Goal: Task Accomplishment & Management: Use online tool/utility

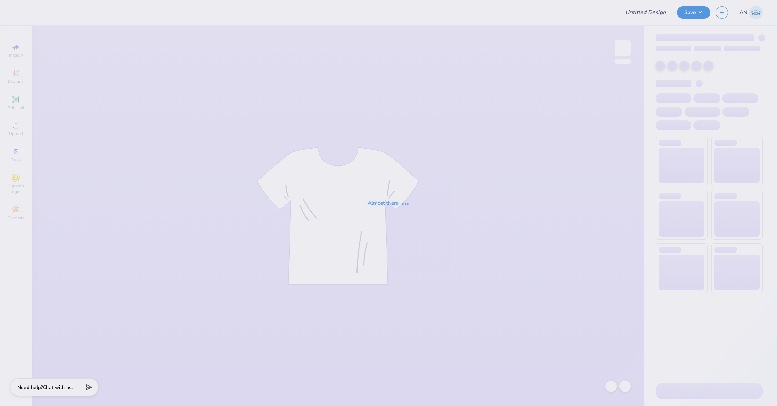
type input "FPS239507"
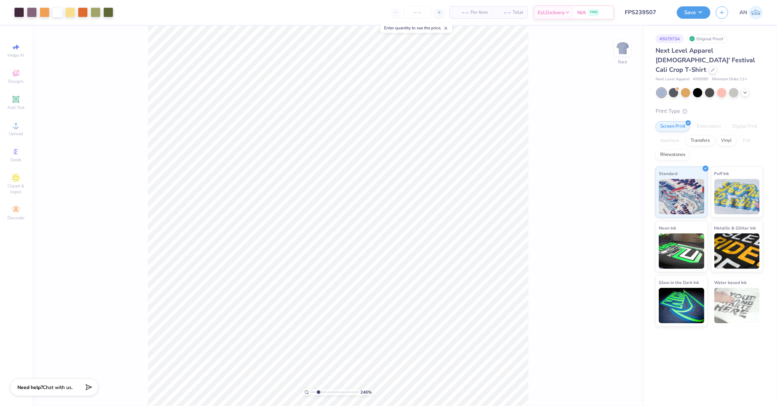
type input "2.01445811466782"
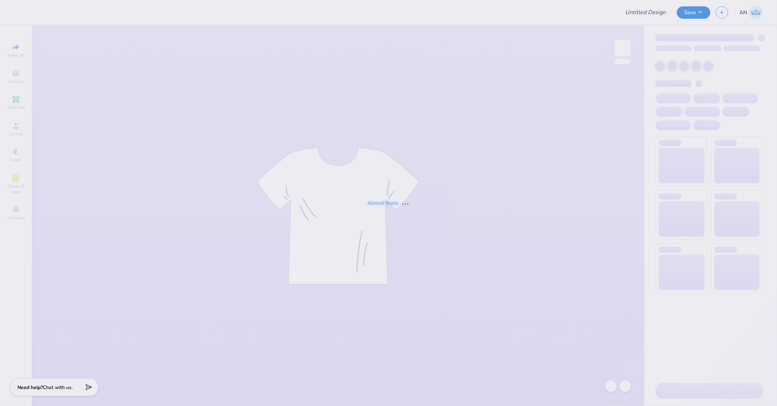
type input "FPS239508"
type input "FPS239511"
type input "FPS239513"
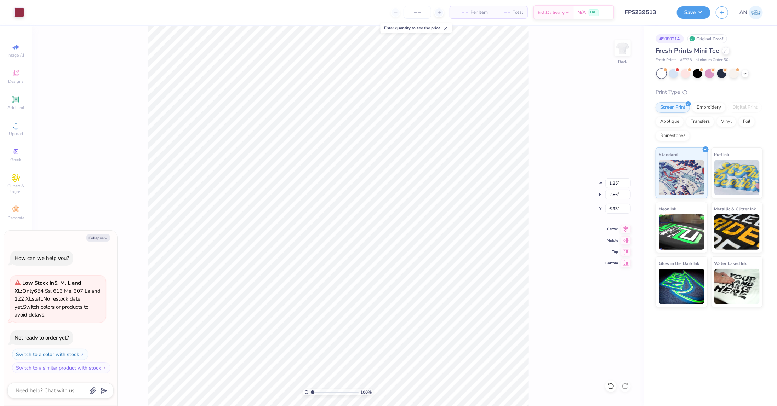
type textarea "x"
type input "6.85"
type textarea "x"
type input "9.06"
type textarea "x"
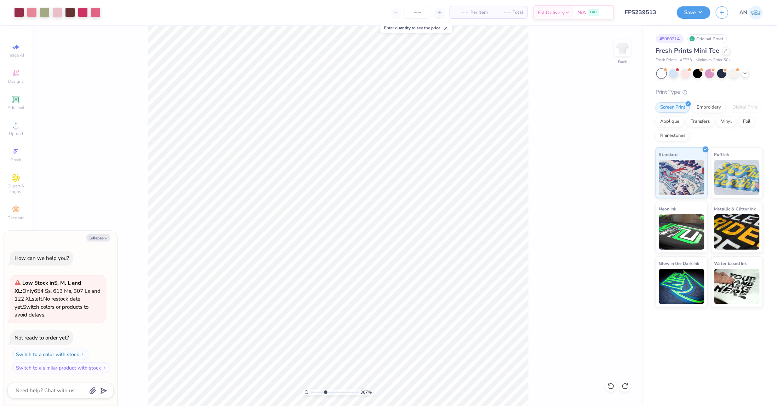
type input "3.6716840780171"
type textarea "x"
type input "3.6716840780171"
type textarea "x"
type input "3.6716840780171"
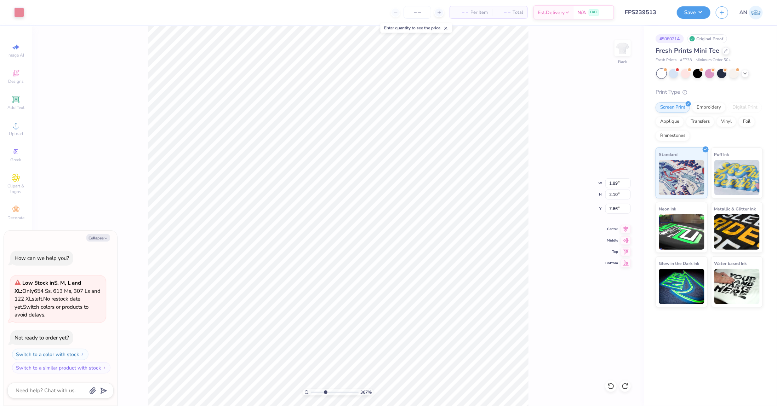
type textarea "x"
type input "8.66"
type input "3.6716840780171"
type textarea "x"
type input "3.6716840780171"
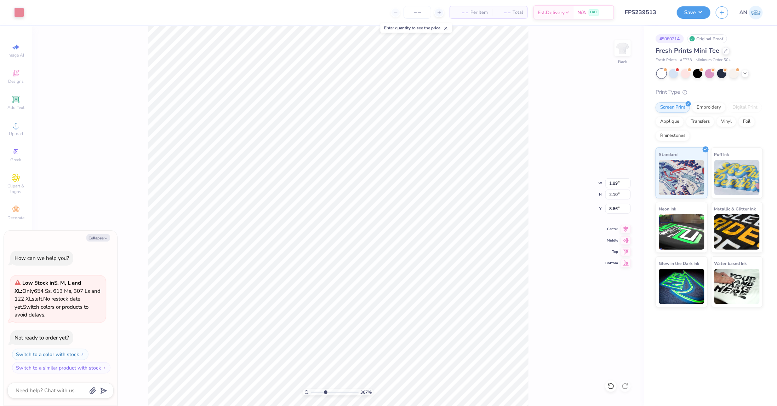
type textarea "x"
type input "3.6716840780171"
type textarea "x"
type input "1.82266588284093"
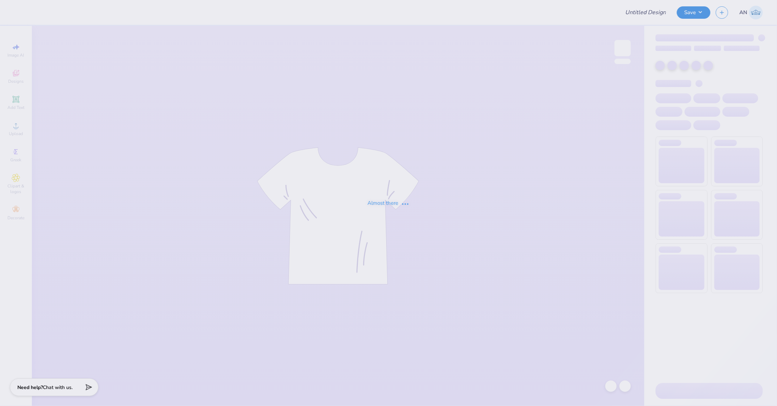
type input "FPS239514"
type input "FPS239509"
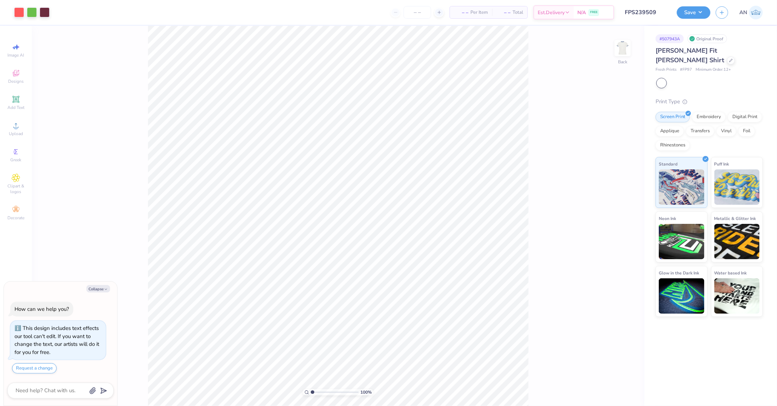
type textarea "x"
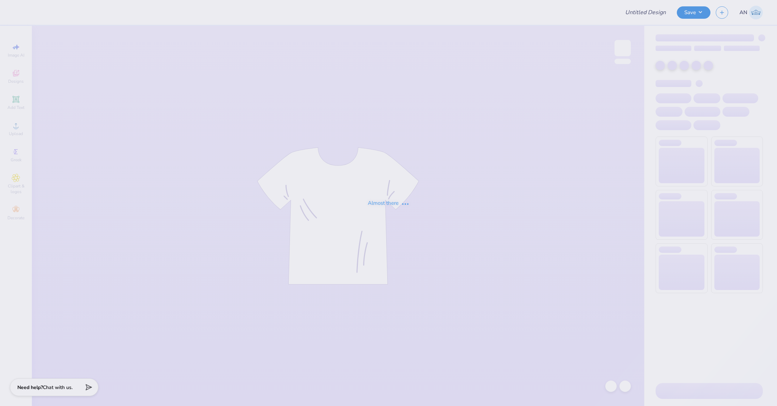
type input "FPS239510"
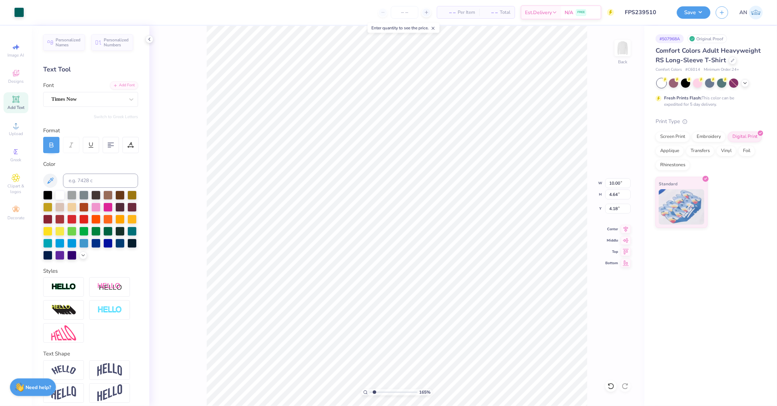
type input "1.65150086983698"
type input "7.76"
type input "3.60"
type input "1.65150086983698"
type input "3.00"
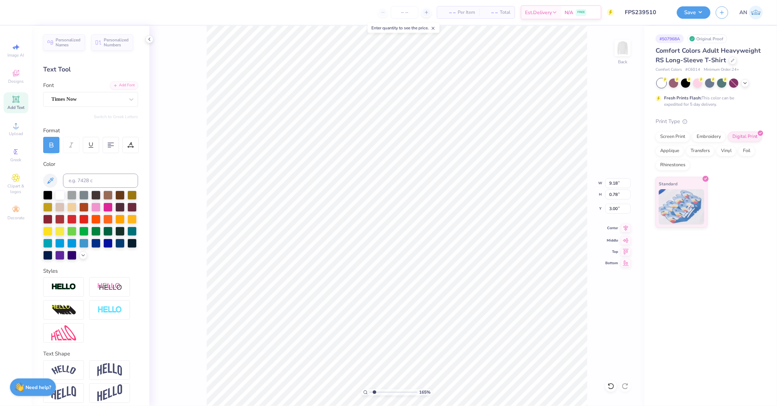
click at [627, 228] on icon at bounding box center [626, 228] width 10 height 8
click at [622, 230] on icon at bounding box center [626, 228] width 10 height 8
type input "1.65150086983698"
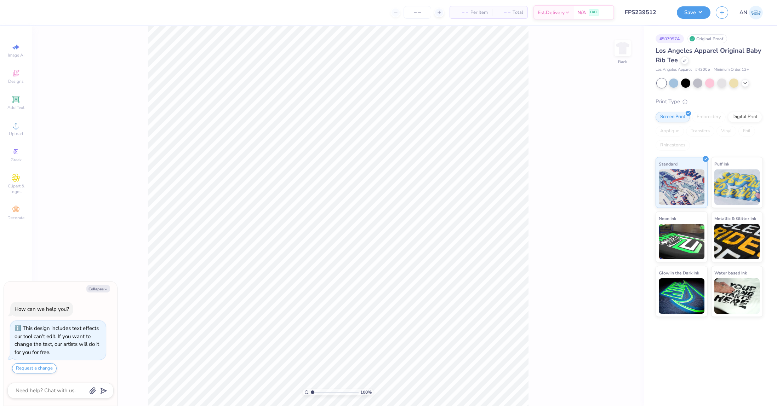
type textarea "x"
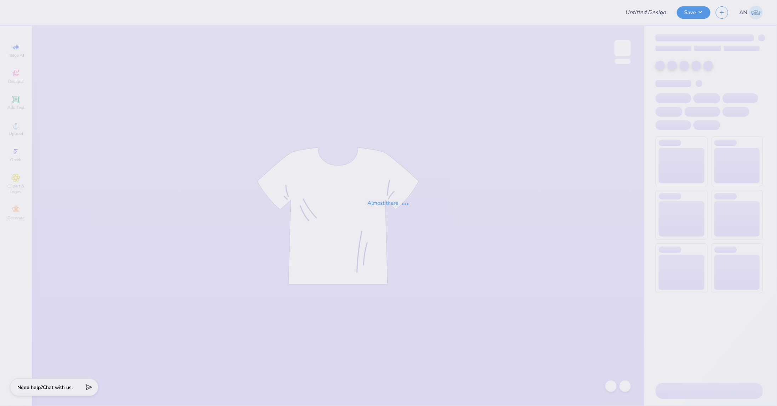
type input "FPS239515"
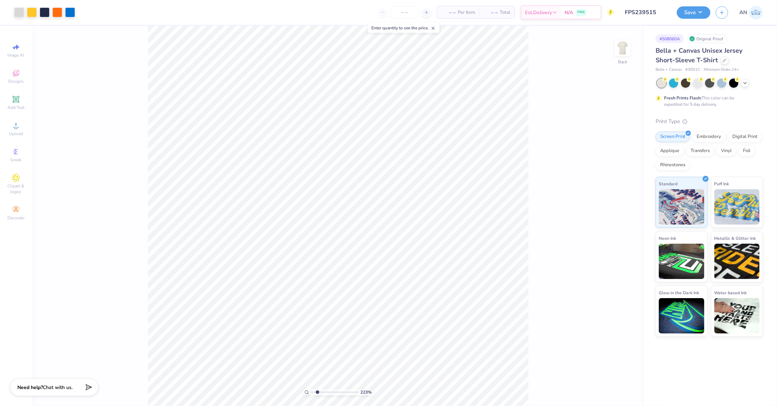
type input "1.82266588284093"
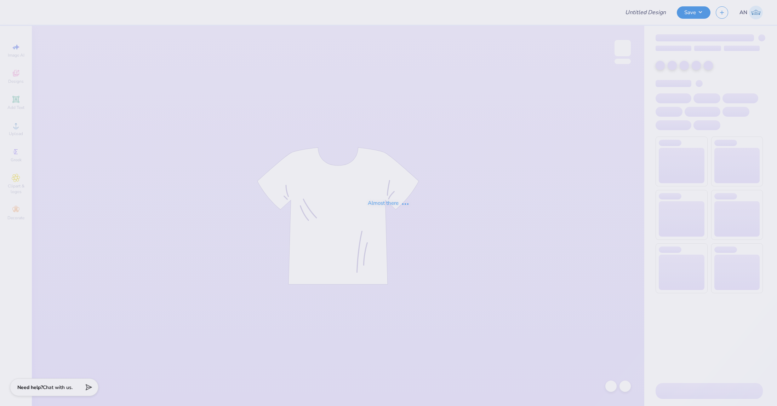
type input "FPS239518"
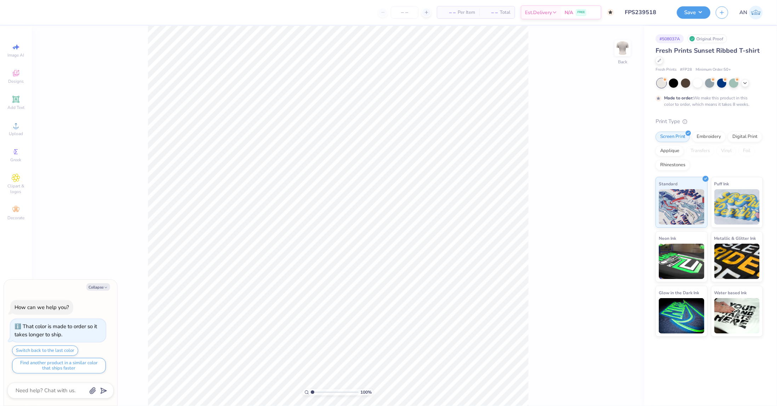
type textarea "x"
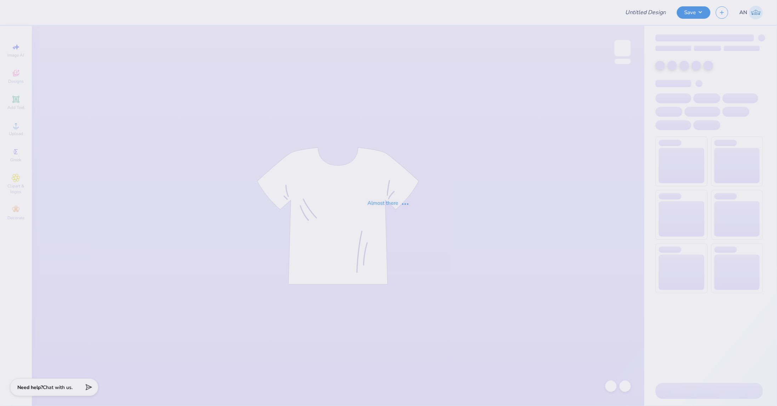
type input "FPS239519"
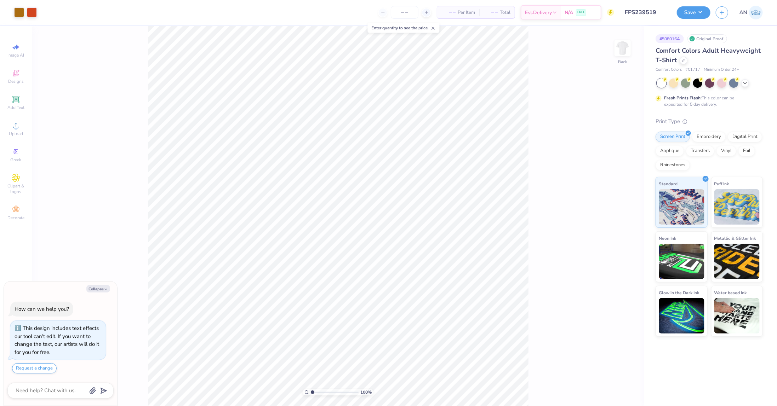
type textarea "x"
type input "3.00581987268404"
type textarea "x"
type input "2.01445811466782"
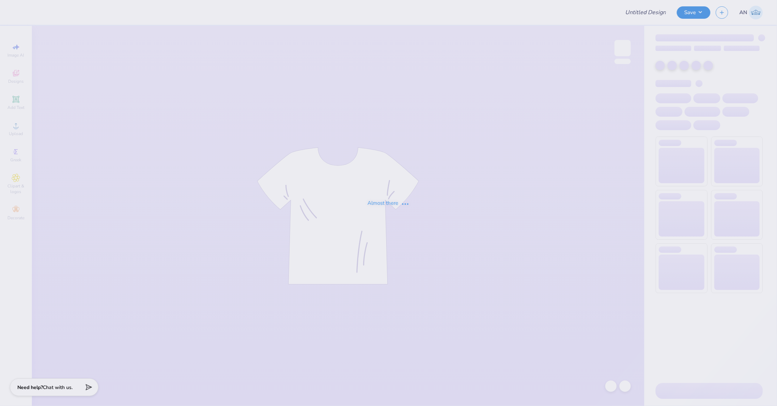
type input "FPS239526"
type input "FPS239527"
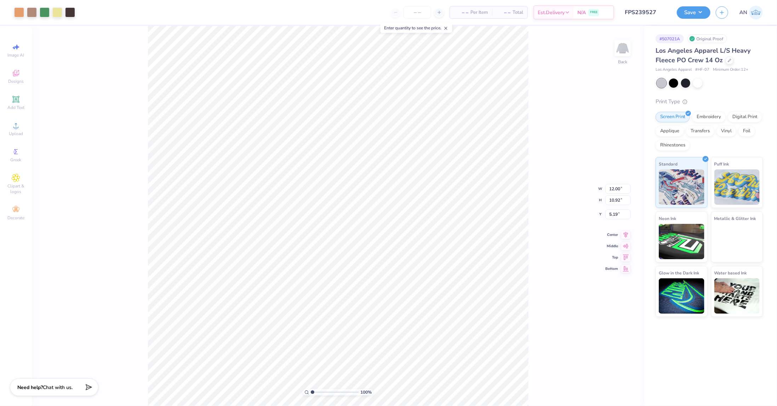
type input "7.18"
type input "10.30"
type input "9.38"
type input "5.68"
type input "3.27"
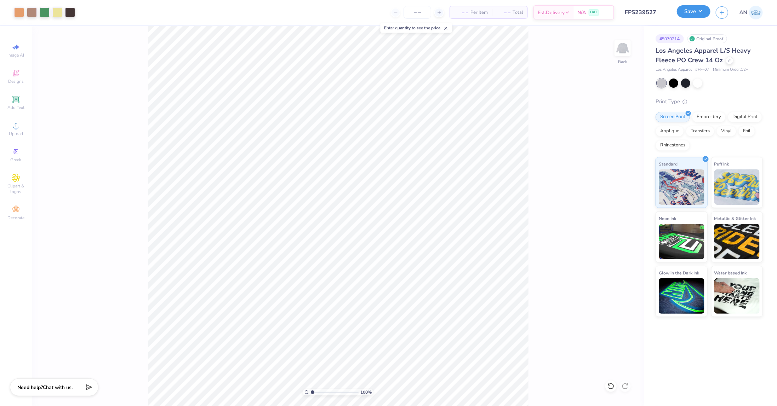
click at [700, 10] on button "Save" at bounding box center [693, 11] width 34 height 12
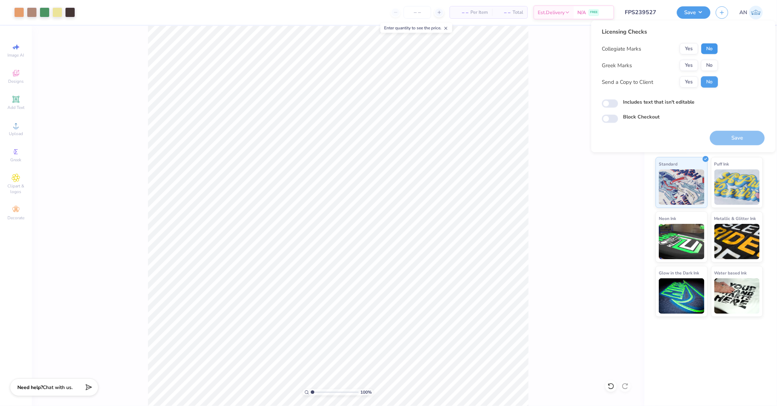
click at [705, 51] on button "No" at bounding box center [709, 48] width 17 height 11
click at [706, 64] on button "No" at bounding box center [709, 65] width 17 height 11
click at [727, 139] on button "Save" at bounding box center [736, 138] width 55 height 15
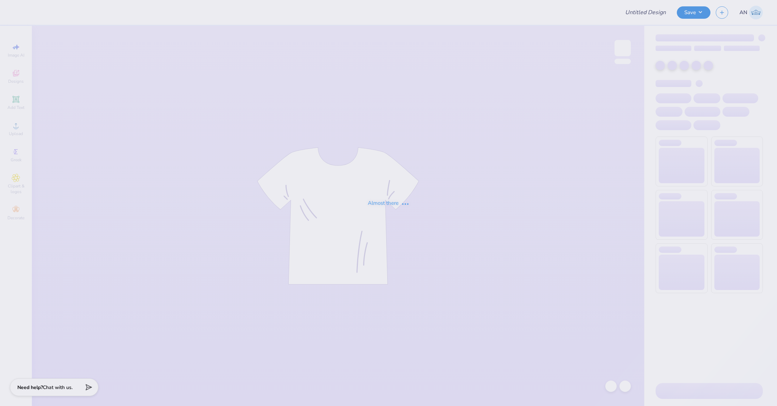
type input "FPS239529"
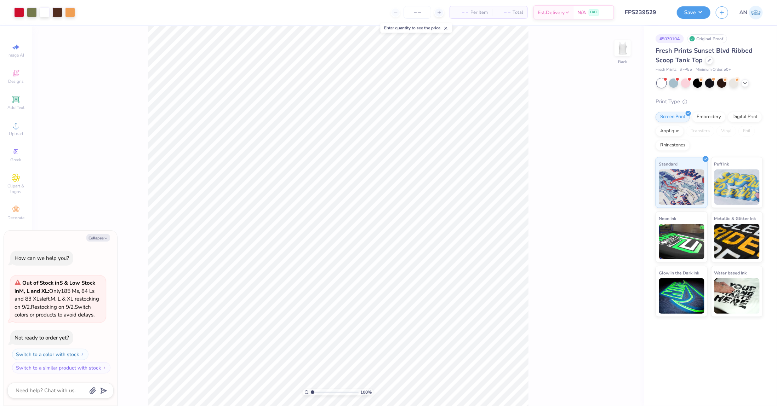
type textarea "x"
type input "2.22643191709162"
type textarea "x"
type input "1.49212329151837"
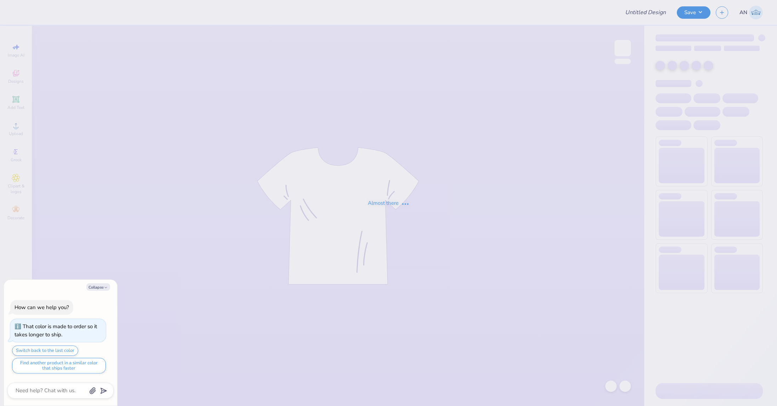
type textarea "x"
type input "FPS239530"
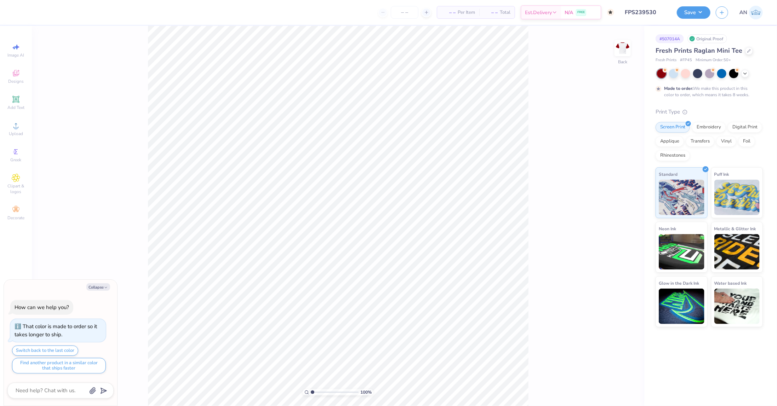
type textarea "x"
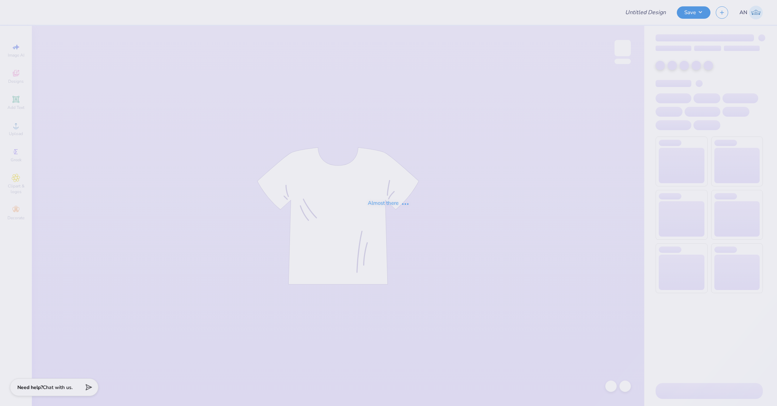
type input "FPS239531"
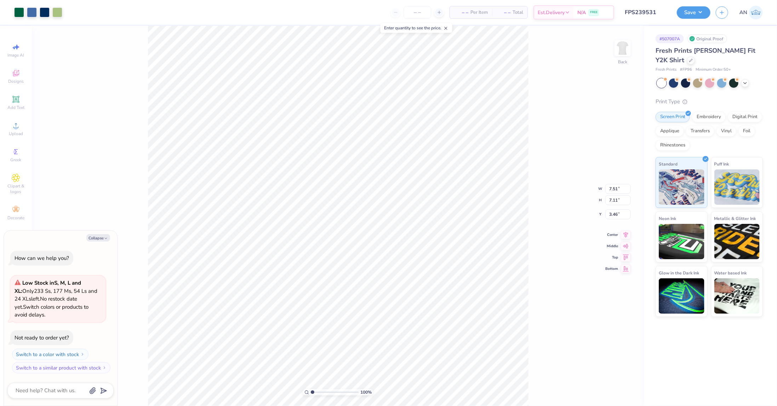
type textarea "x"
type input "6.16"
type input "5.83"
type input "4.73"
type textarea "x"
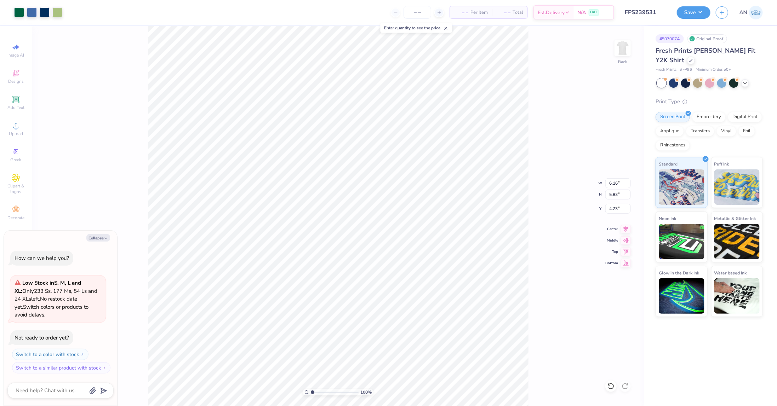
type input "3.66"
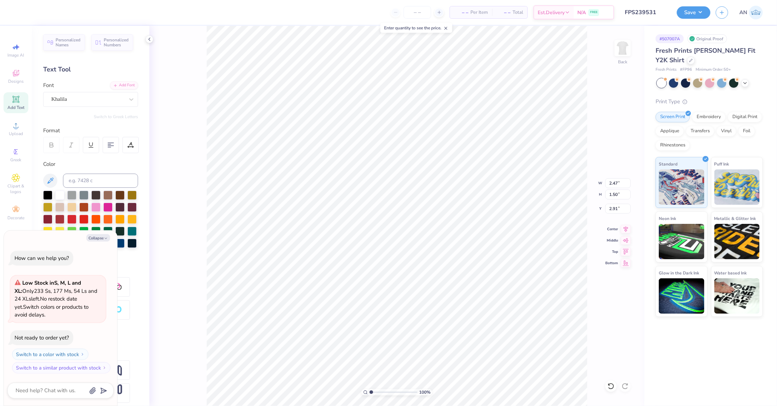
type textarea "x"
type input "2.62"
type input "0.81"
type input "2.50"
click at [701, 12] on button "Save" at bounding box center [693, 11] width 34 height 12
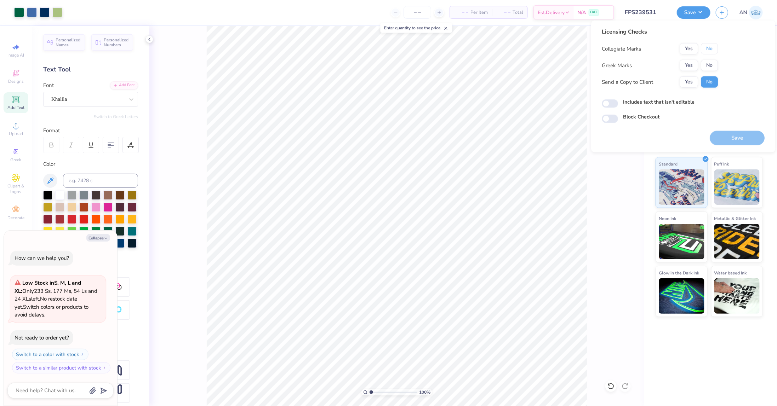
drag, startPoint x: 705, startPoint y: 46, endPoint x: 706, endPoint y: 58, distance: 12.8
click at [705, 46] on button "No" at bounding box center [709, 48] width 17 height 11
click at [706, 64] on button "No" at bounding box center [709, 65] width 17 height 11
drag, startPoint x: 730, startPoint y: 136, endPoint x: 306, endPoint y: 0, distance: 445.8
click at [730, 136] on button "Save" at bounding box center [736, 138] width 55 height 15
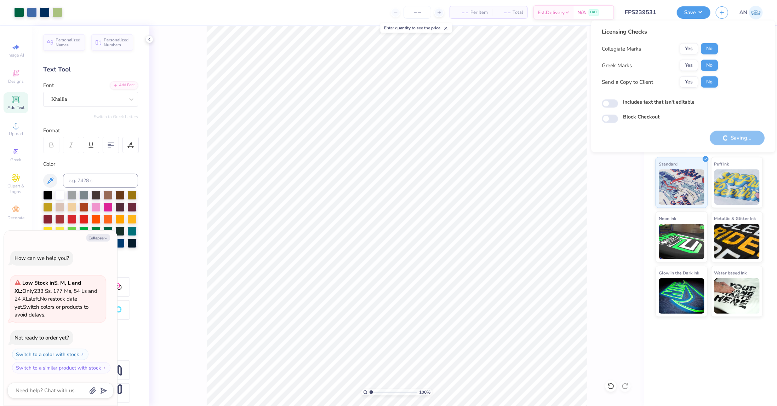
type textarea "x"
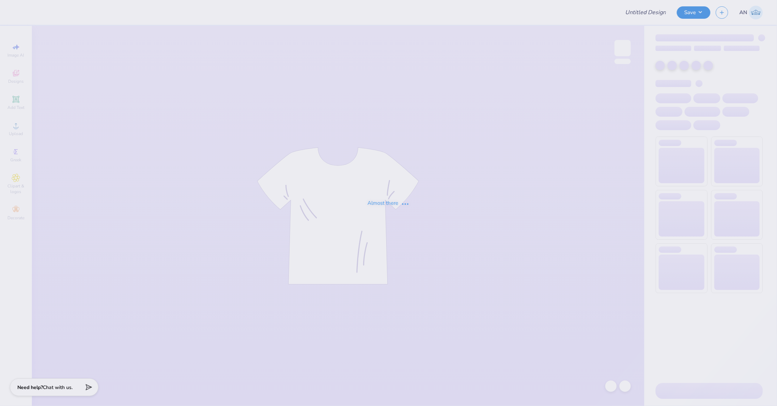
type input "FPS237291"
